Goal: Information Seeking & Learning: Check status

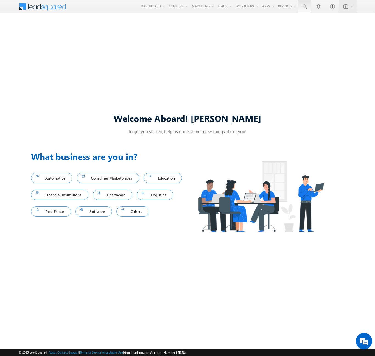
click at [304, 7] on span at bounding box center [304, 6] width 5 height 5
type input "8906854763"
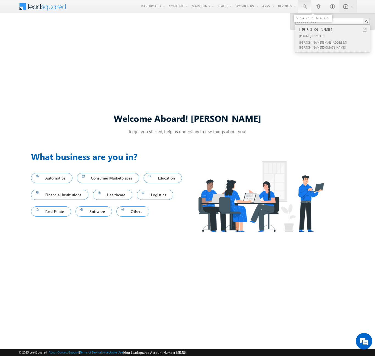
click at [335, 29] on div "[PERSON_NAME]" at bounding box center [335, 29] width 74 height 6
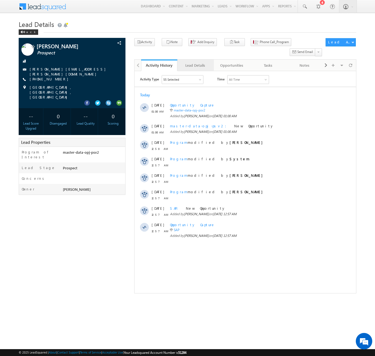
click at [195, 62] on div "Lead Details" at bounding box center [195, 65] width 27 height 7
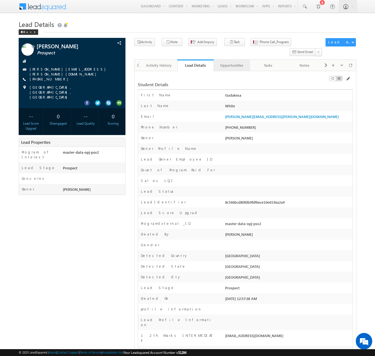
click at [232, 62] on div "Opportunities" at bounding box center [231, 65] width 27 height 7
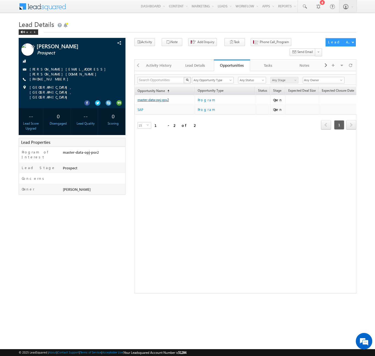
click at [153, 98] on link "master-data-opj-psv2" at bounding box center [153, 100] width 31 height 4
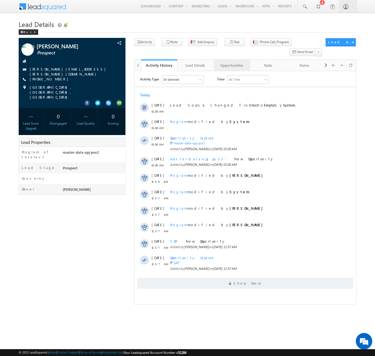
click at [232, 62] on div "Opportunities" at bounding box center [231, 65] width 27 height 7
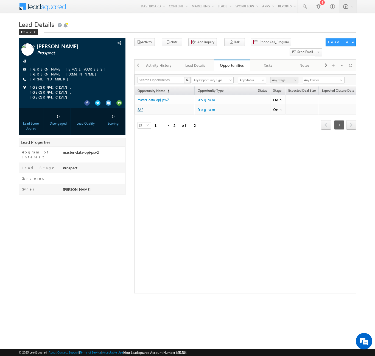
click at [140, 108] on link "SAP" at bounding box center [141, 110] width 6 height 4
